Goal: Information Seeking & Learning: Learn about a topic

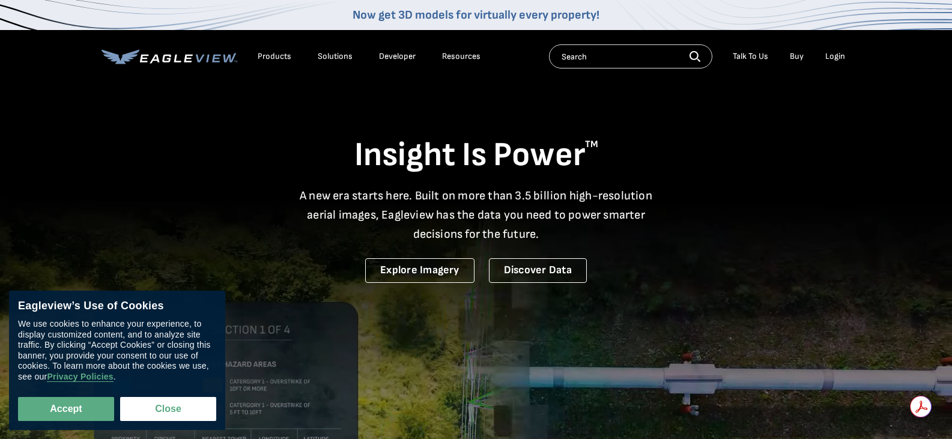
click at [327, 55] on div "Solutions" at bounding box center [335, 56] width 35 height 11
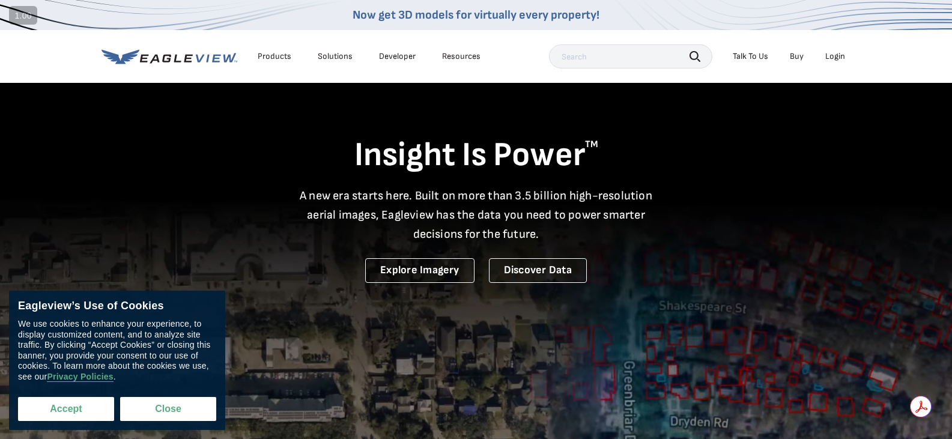
click at [79, 412] on button "Accept" at bounding box center [66, 409] width 96 height 24
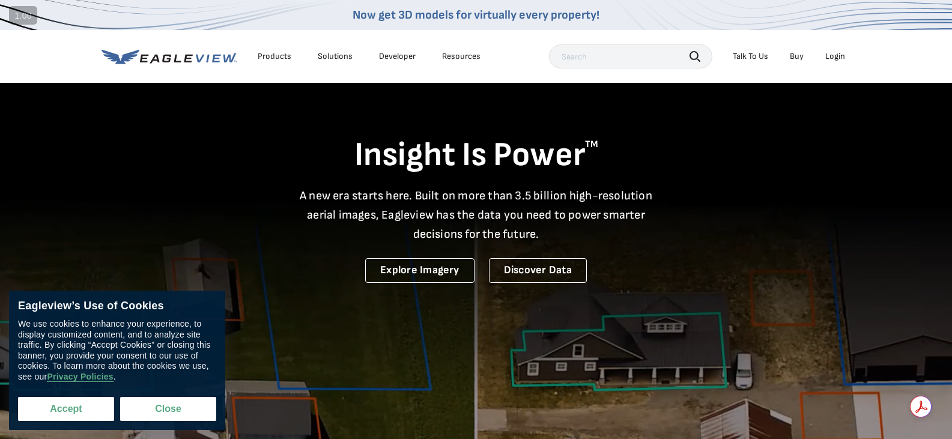
checkbox input "true"
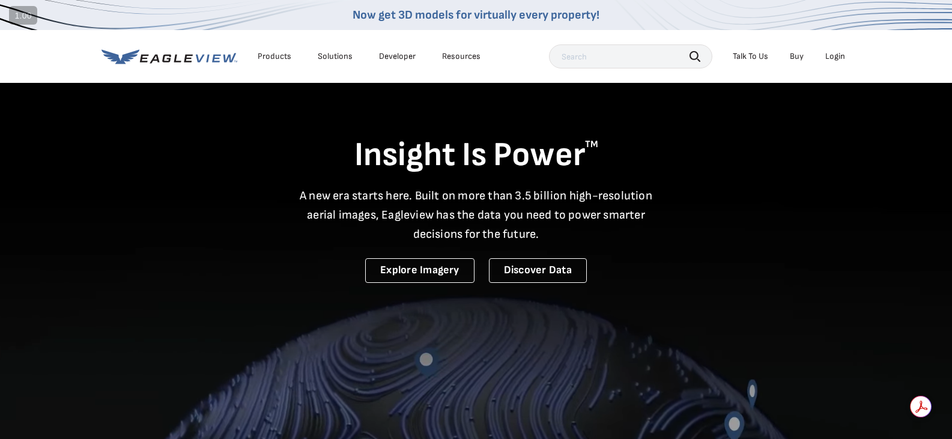
click at [331, 59] on div "Solutions" at bounding box center [335, 56] width 35 height 11
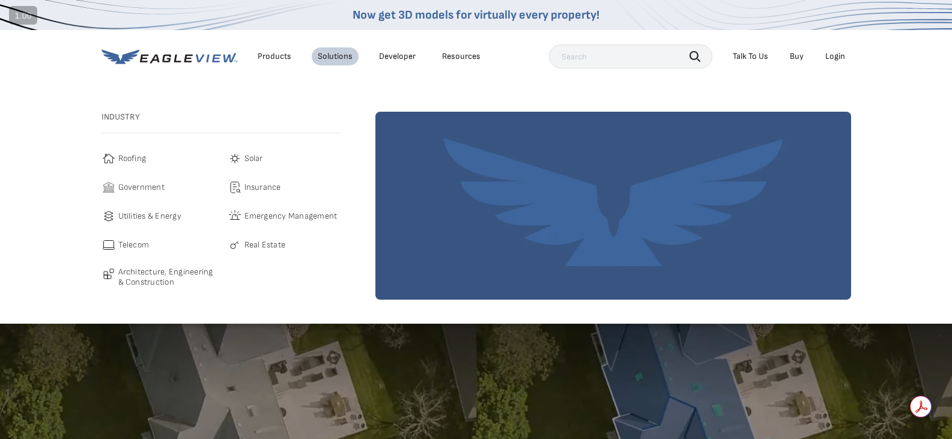
click at [279, 56] on div "Products" at bounding box center [275, 56] width 34 height 11
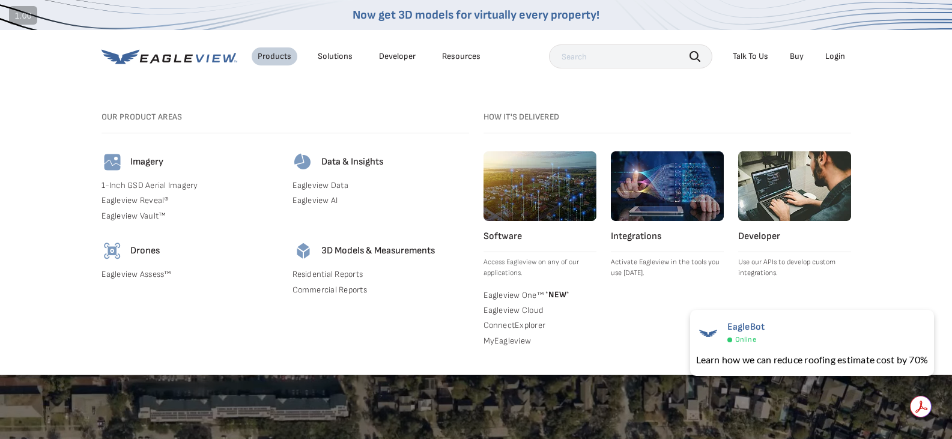
click at [346, 272] on link "Residential Reports" at bounding box center [380, 274] width 176 height 11
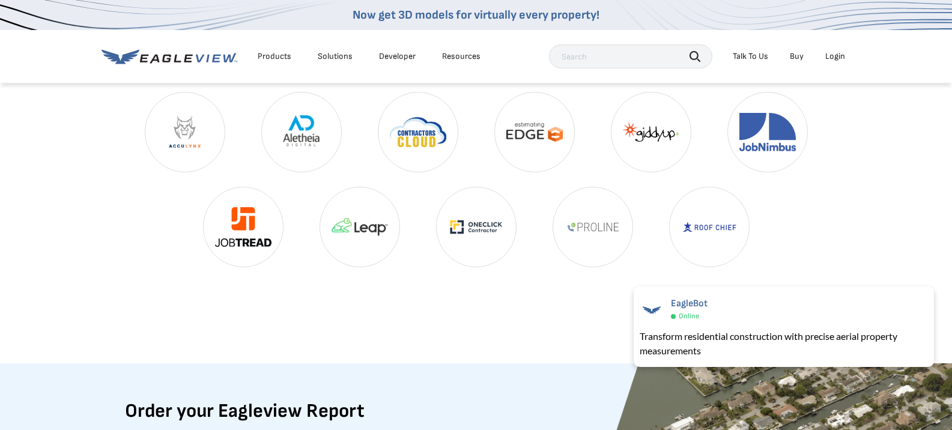
scroll to position [2882, 0]
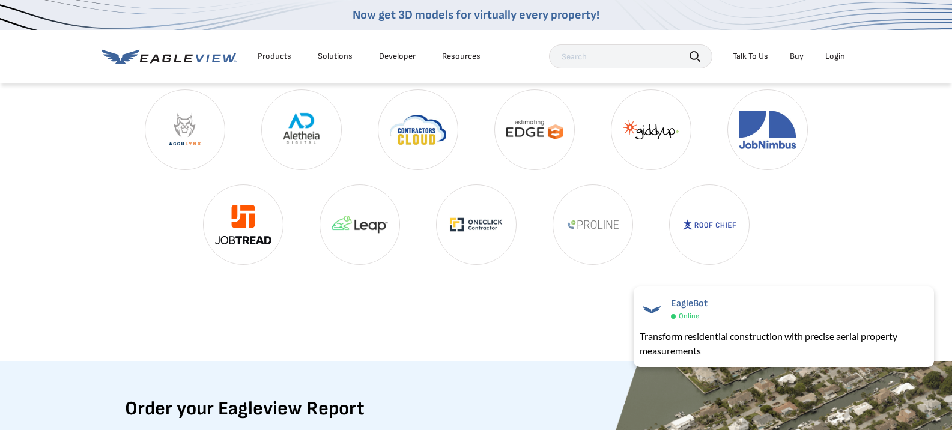
click at [334, 52] on div "Solutions" at bounding box center [335, 56] width 35 height 11
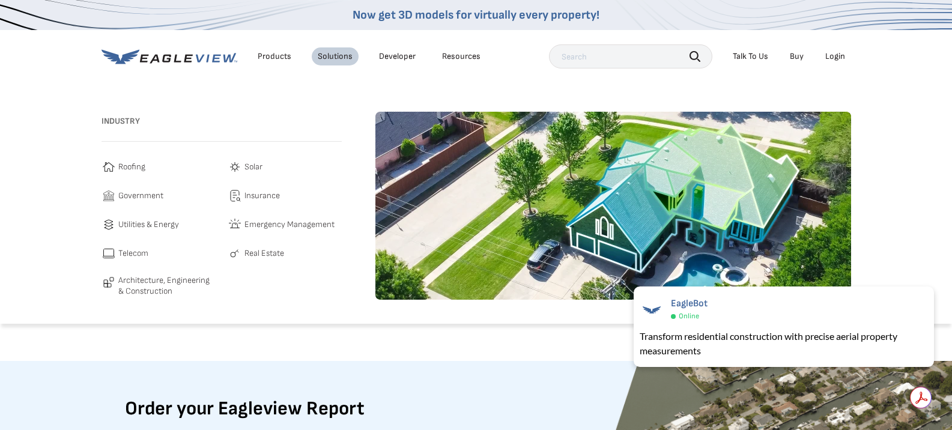
click at [170, 279] on span "Architecture, Engineering & Construction" at bounding box center [166, 285] width 97 height 21
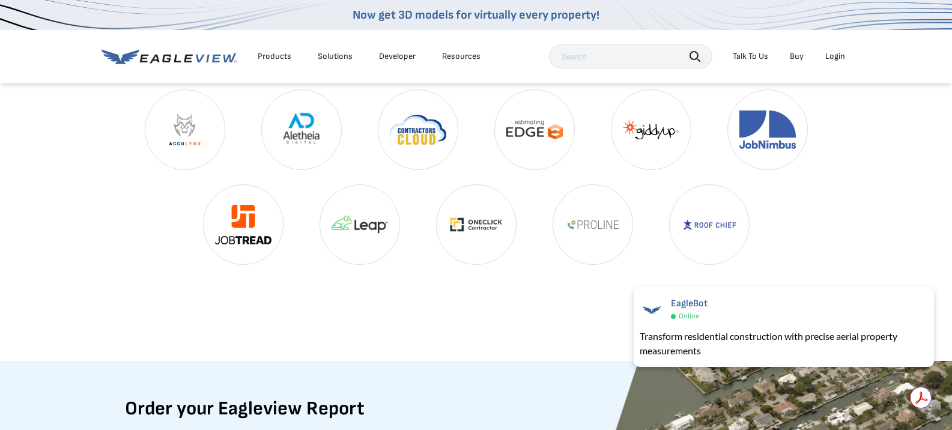
click at [328, 49] on li "Solutions" at bounding box center [335, 56] width 47 height 18
click at [328, 55] on div "Solutions" at bounding box center [335, 56] width 35 height 11
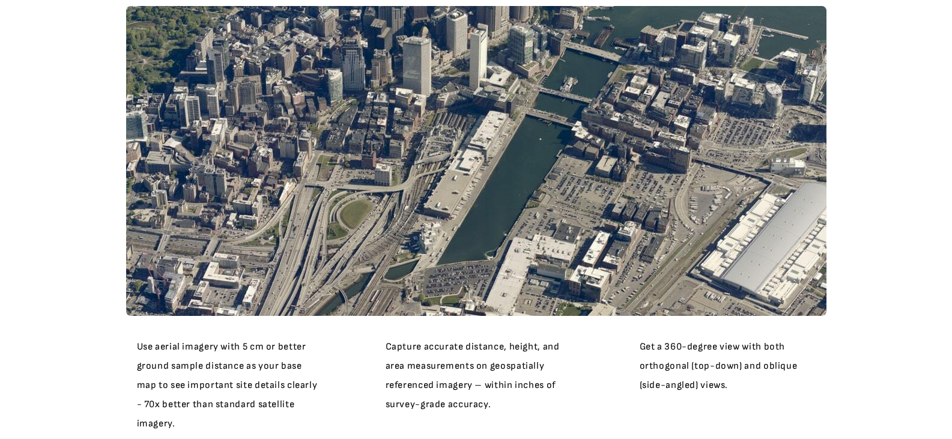
scroll to position [840, 0]
